Goal: Task Accomplishment & Management: Manage account settings

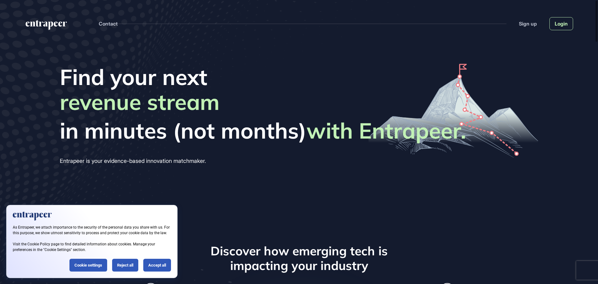
click at [563, 24] on link "Login" at bounding box center [562, 23] width 24 height 13
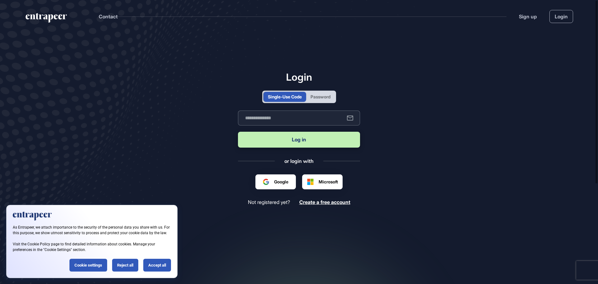
click at [305, 121] on input "text" at bounding box center [299, 118] width 122 height 15
type input "**********"
click at [299, 141] on button "Log in" at bounding box center [299, 140] width 122 height 16
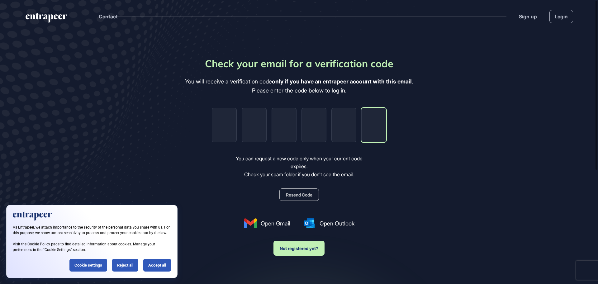
paste input "*"
type input "*"
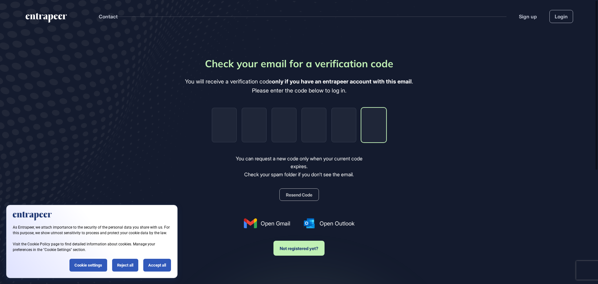
type input "*"
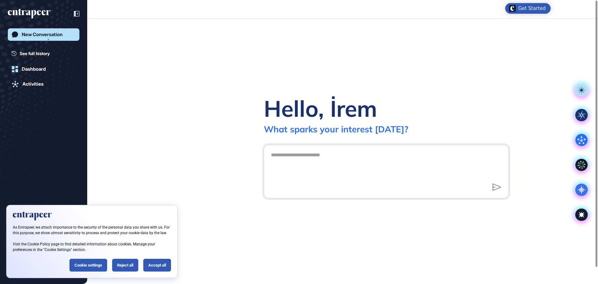
scroll to position [0, 0]
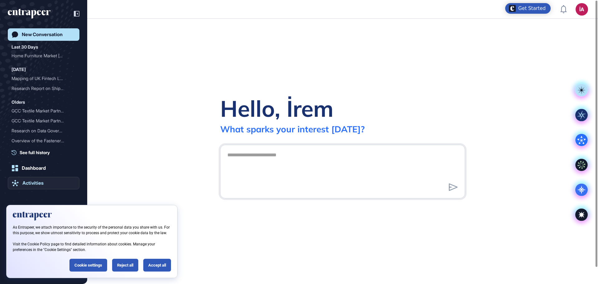
click at [27, 184] on div "Activities" at bounding box center [32, 183] width 21 height 6
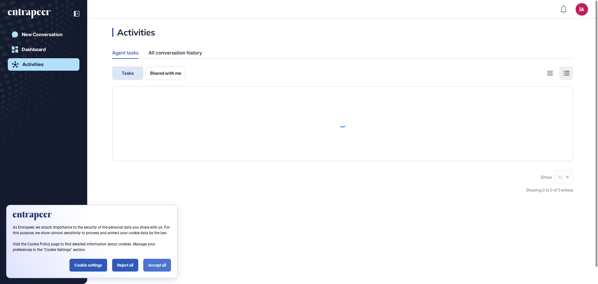
click at [156, 267] on div "Accept all" at bounding box center [157, 265] width 28 height 13
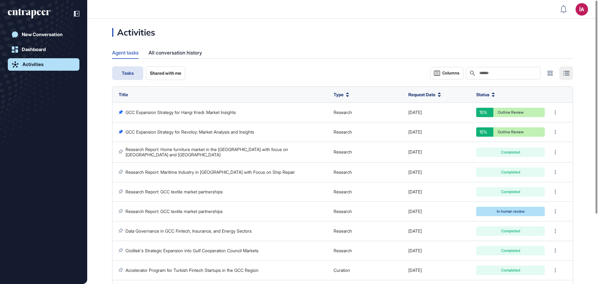
click at [419, 97] on span "Request Date" at bounding box center [422, 94] width 27 height 7
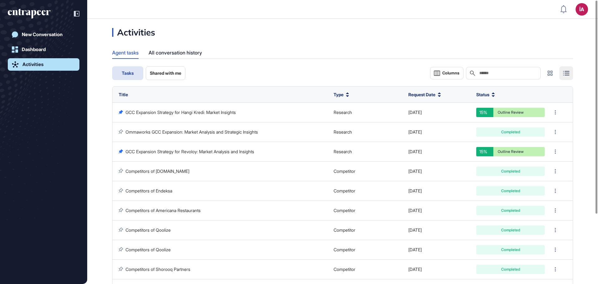
click at [419, 96] on span "Request Date" at bounding box center [422, 94] width 27 height 7
